Goal: Task Accomplishment & Management: Use online tool/utility

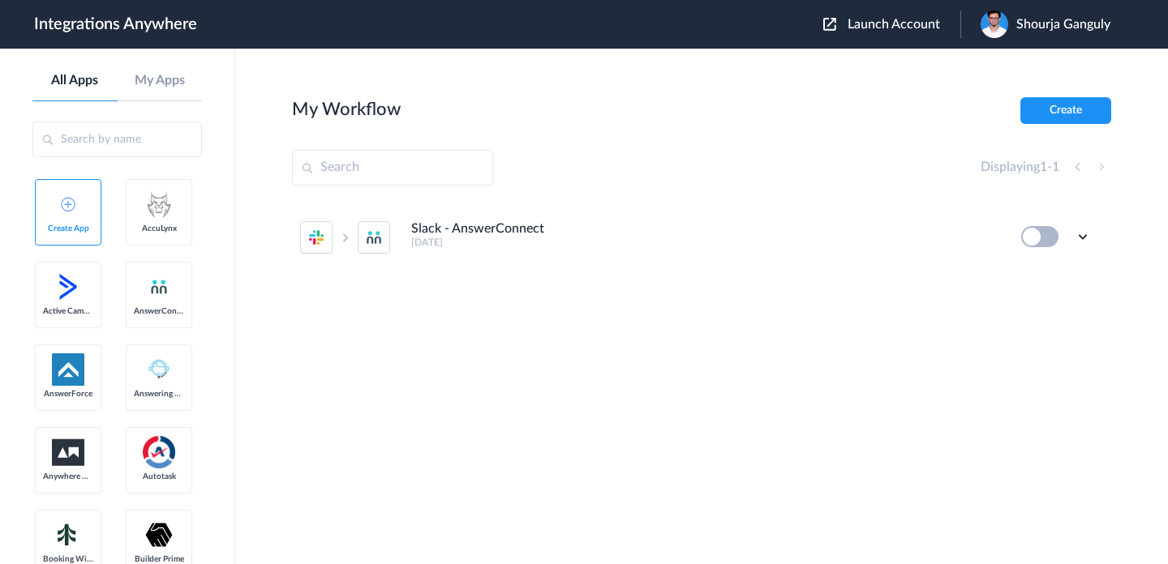
click at [881, 13] on div "Launch Account Shourja Ganguly My Account Logout" at bounding box center [974, 25] width 303 height 28
click at [869, 29] on span "Launch Account" at bounding box center [893, 24] width 92 height 13
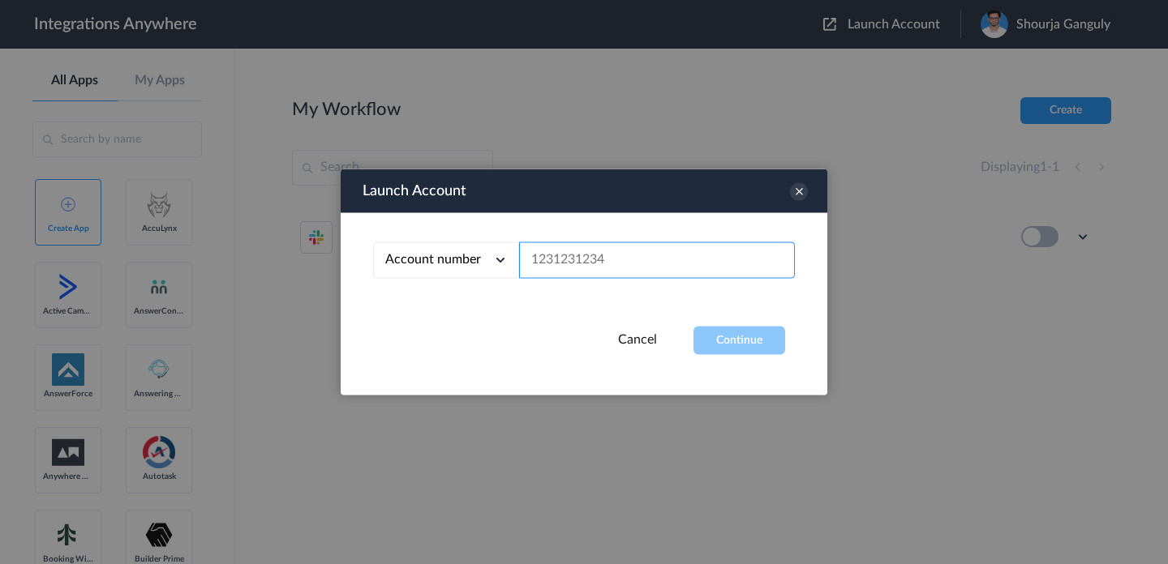
click at [666, 253] on input "text" at bounding box center [657, 260] width 276 height 36
paste input "9489840003"
type input "9489840003"
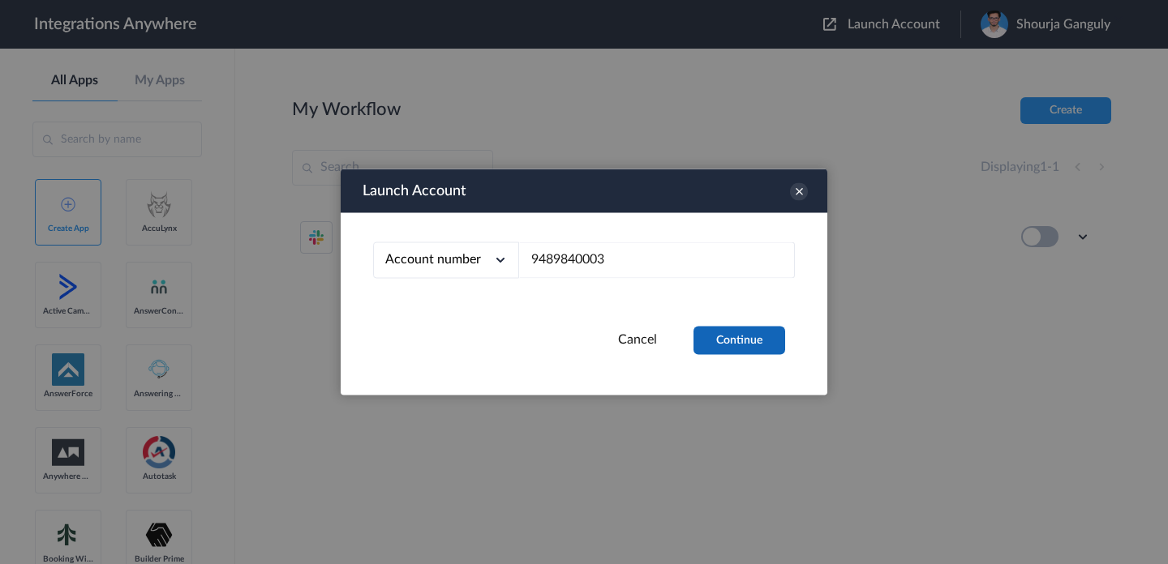
click at [716, 348] on button "Continue" at bounding box center [739, 341] width 92 height 28
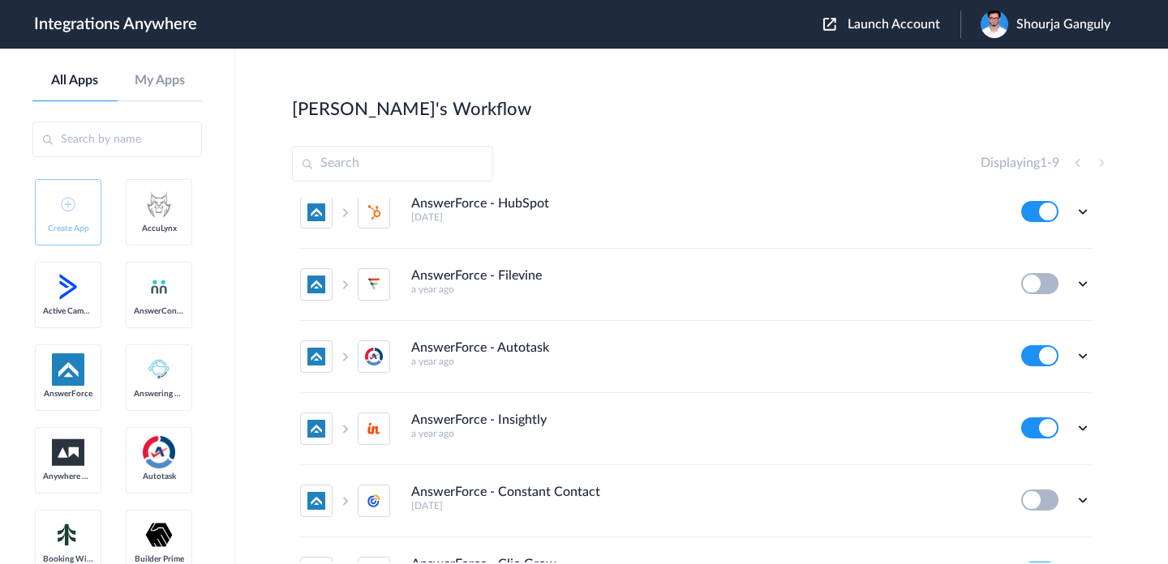
scroll to position [16, 0]
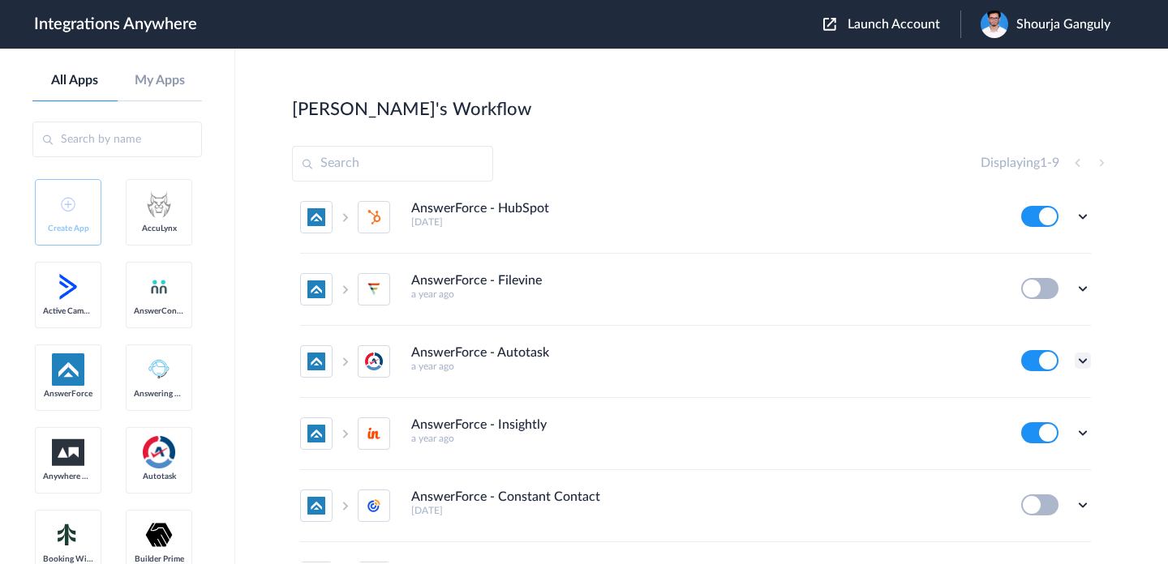
click at [1085, 361] on icon at bounding box center [1082, 361] width 16 height 16
click at [1056, 392] on li "Edit" at bounding box center [1037, 399] width 105 height 30
click at [1002, 26] on img at bounding box center [994, 25] width 28 height 28
click at [1002, 60] on link "My Account" at bounding box center [1003, 65] width 62 height 11
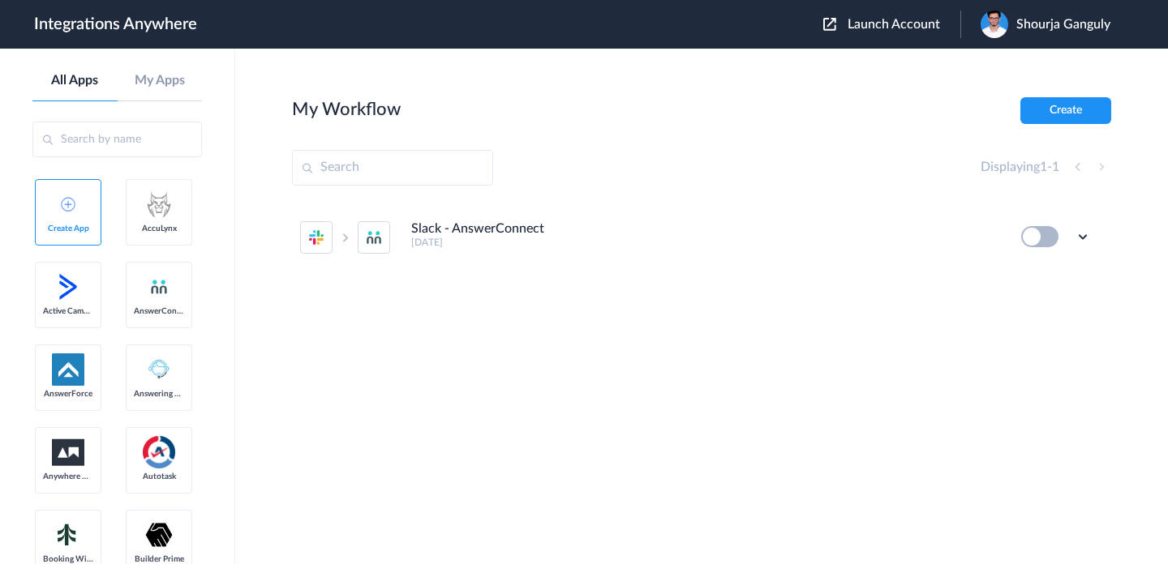
scroll to position [0, 0]
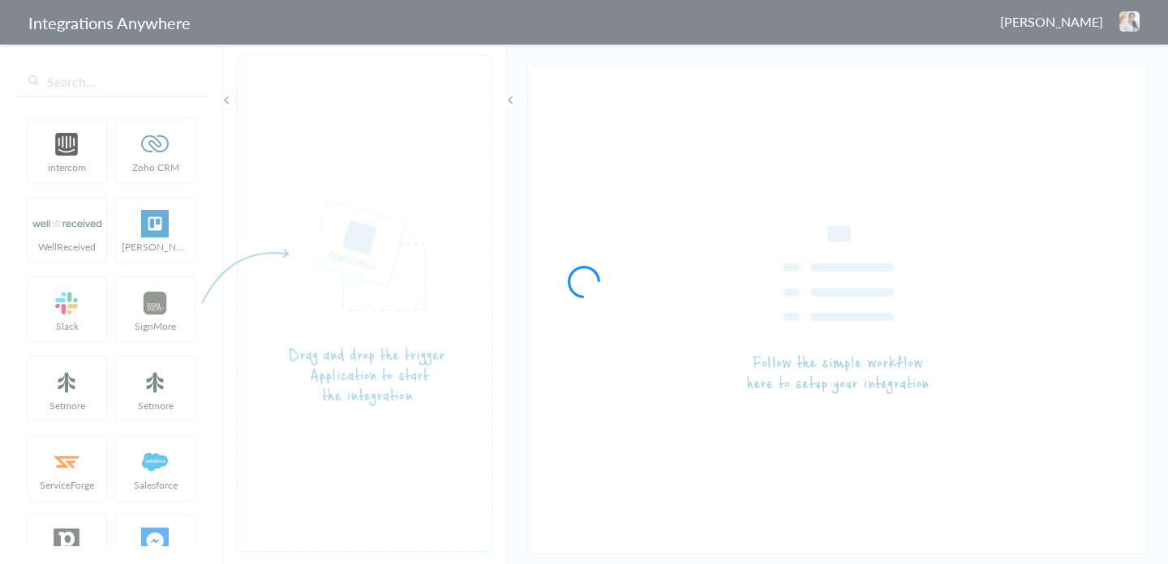
type input "AnswerForce - Autotask"
